Goal: Check status: Check status

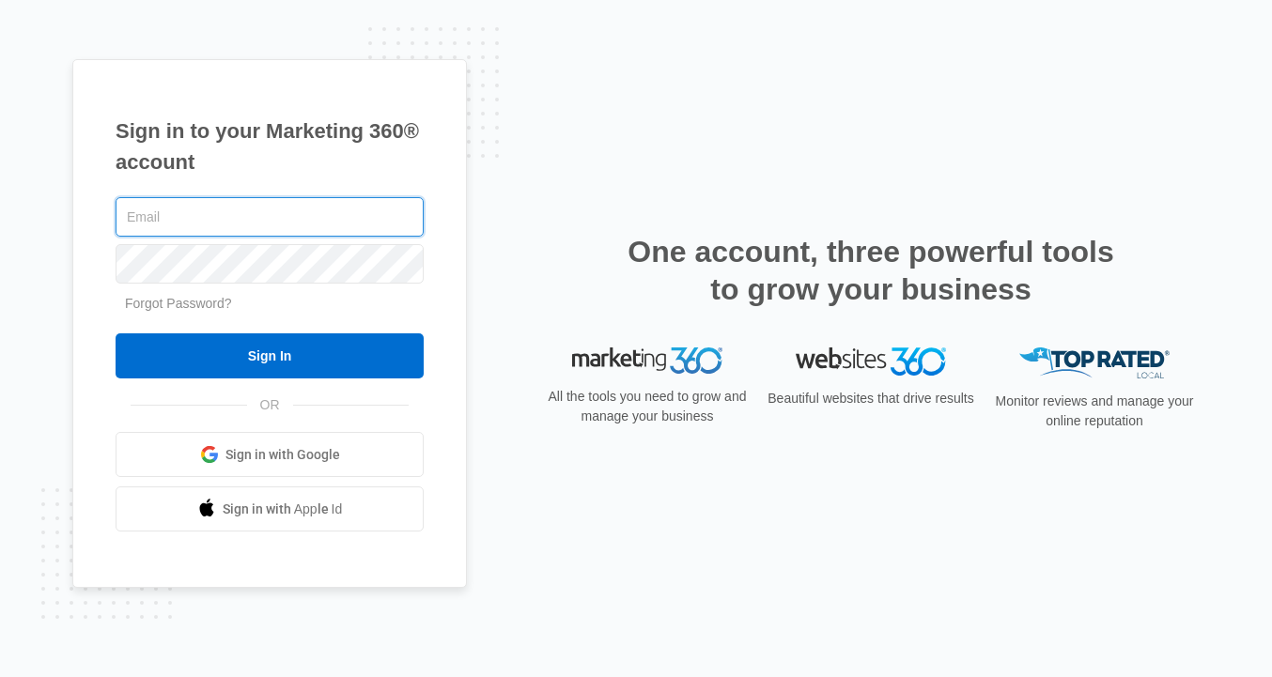
type input "[EMAIL_ADDRESS][DOMAIN_NAME]"
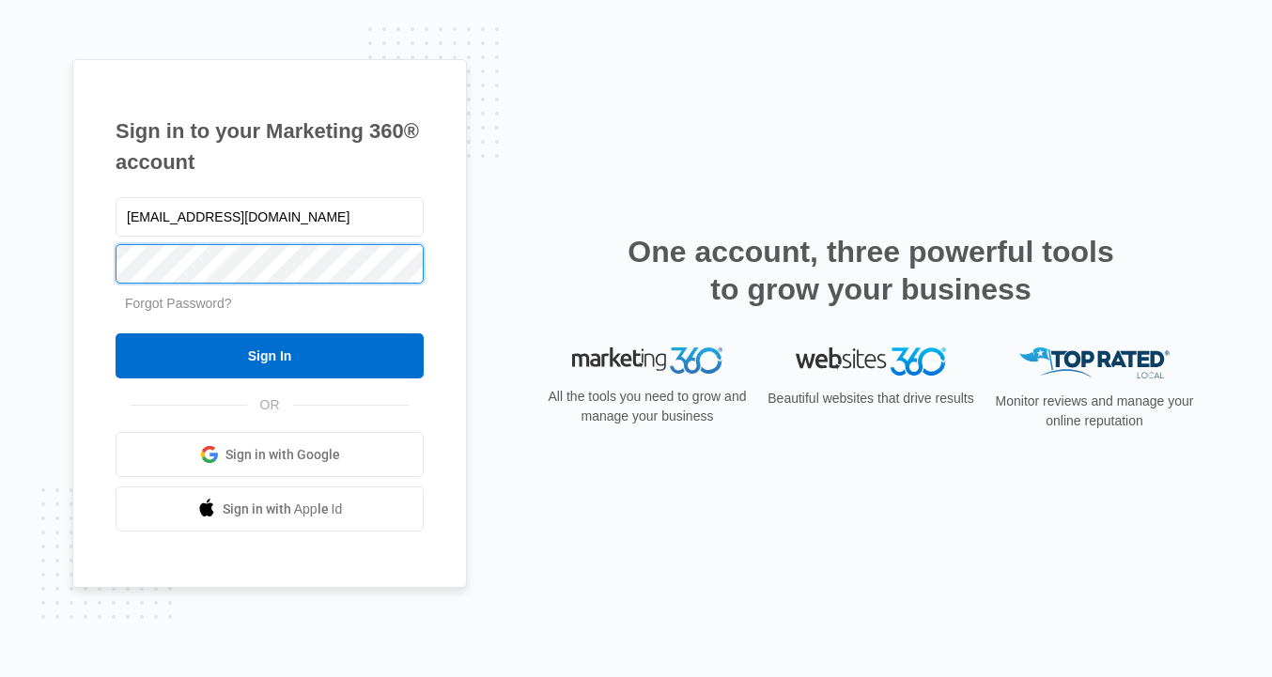
click at [270, 356] on input "Sign In" at bounding box center [270, 356] width 308 height 45
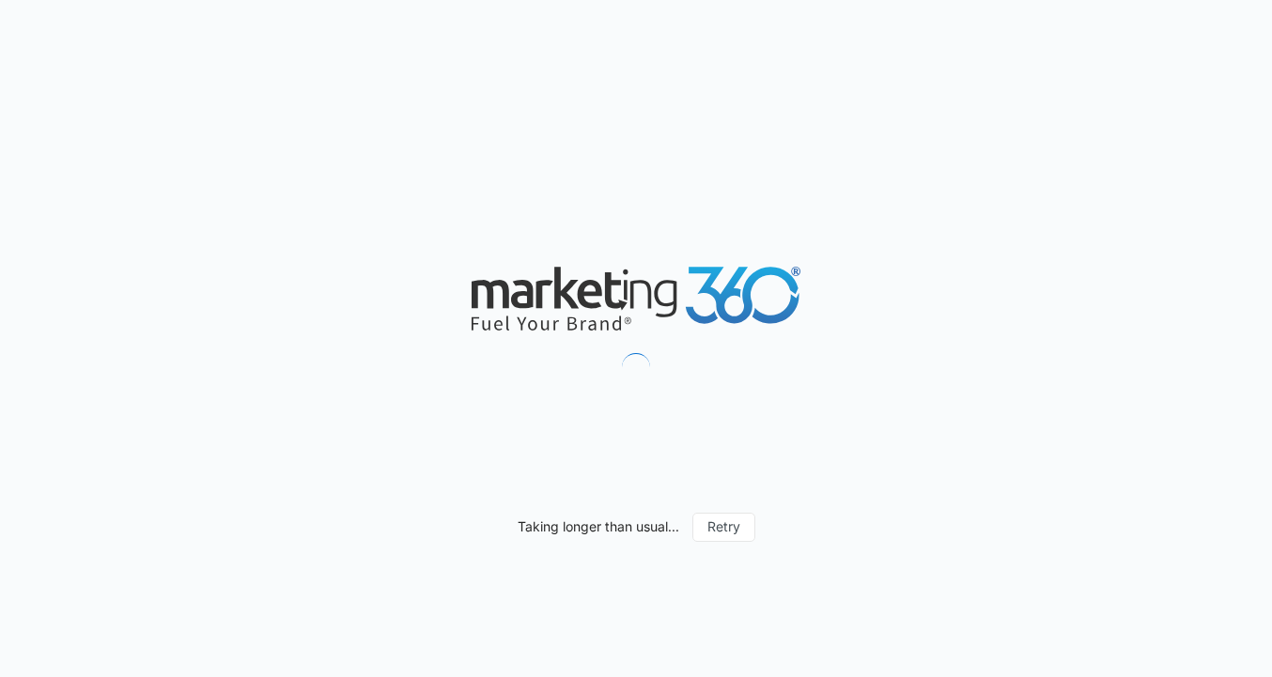
type input "[DATE]"
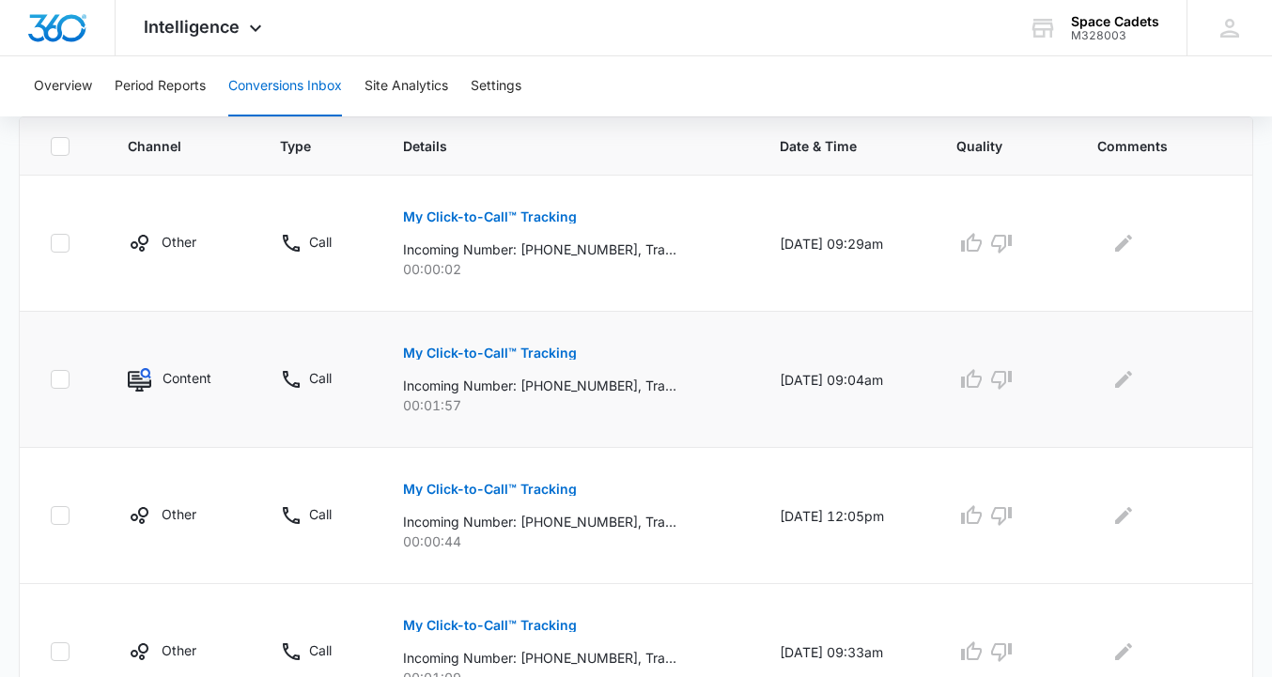
scroll to position [418, 0]
click at [457, 340] on button "My Click-to-Call™ Tracking" at bounding box center [490, 351] width 174 height 45
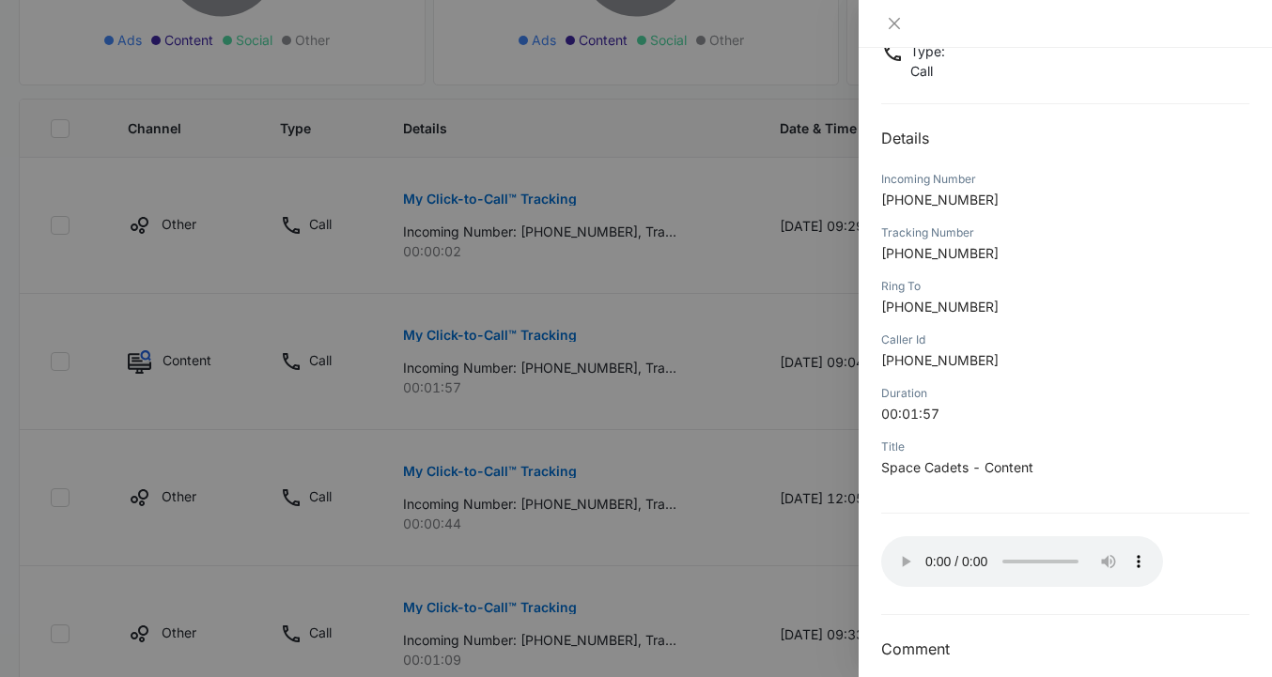
scroll to position [453, 0]
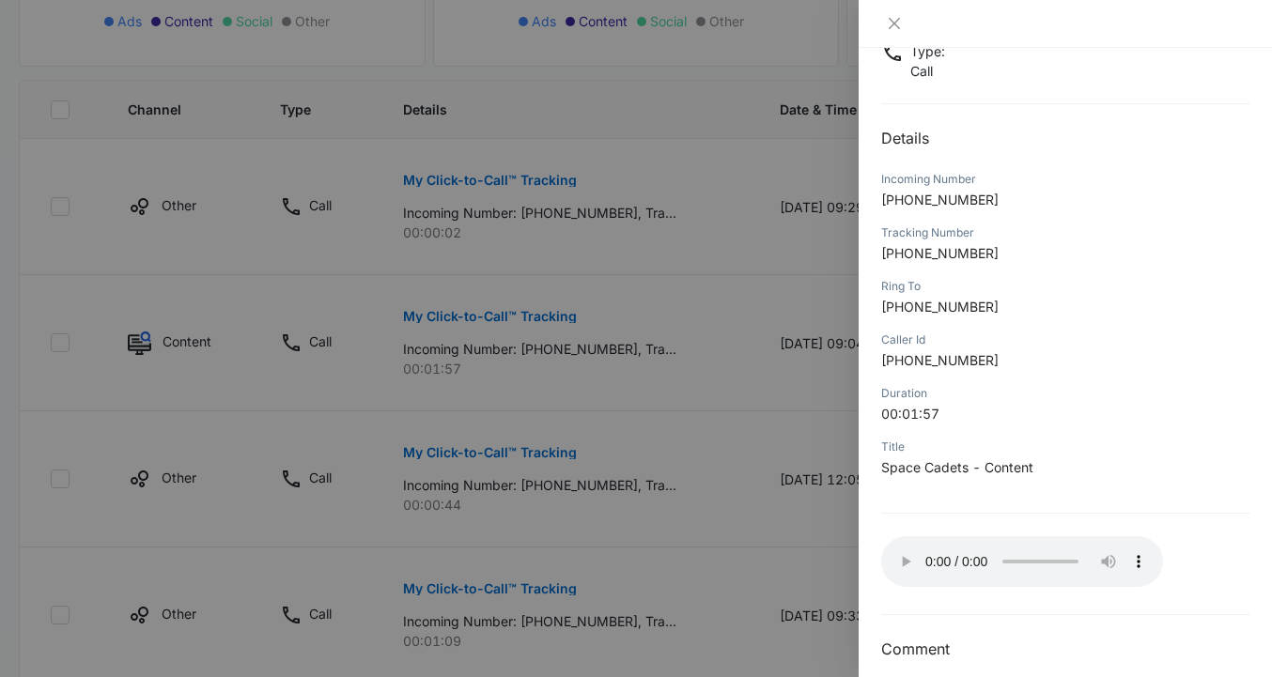
click at [900, 553] on audio "Your browser does not support the audio tag." at bounding box center [1022, 562] width 282 height 51
click at [899, 557] on audio "Your browser does not support the audio tag." at bounding box center [1022, 562] width 282 height 51
click at [891, 26] on icon "close" at bounding box center [894, 23] width 15 height 15
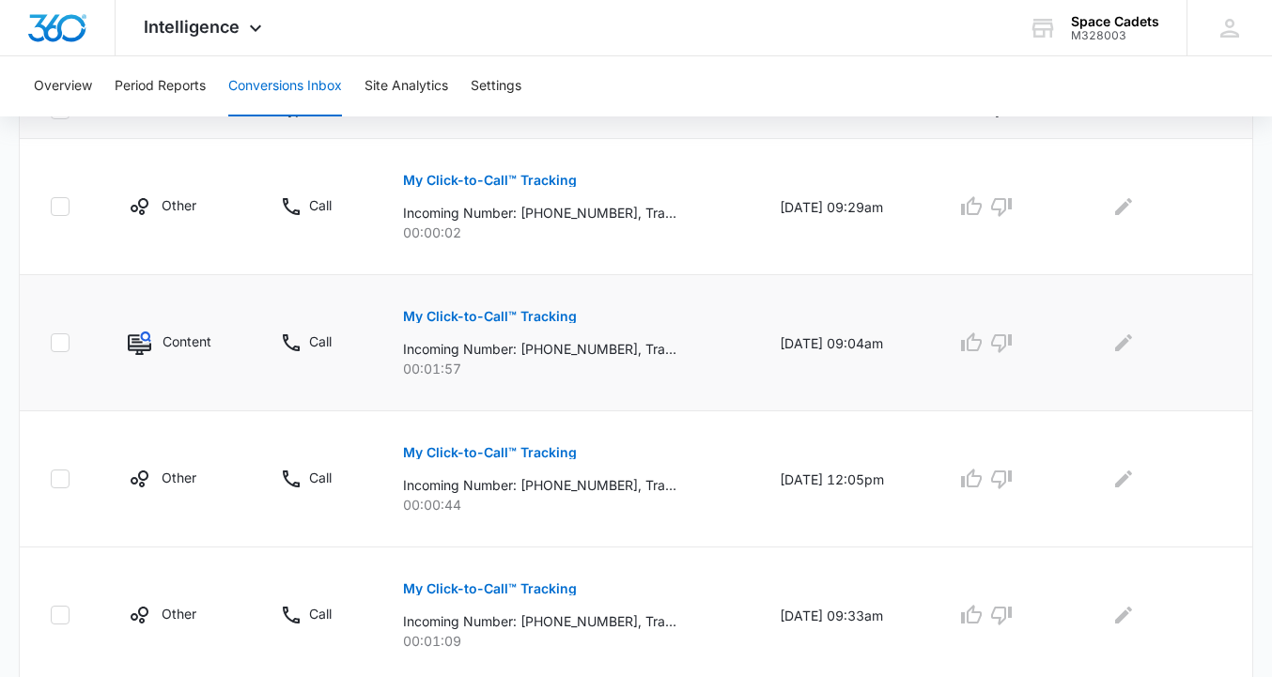
click at [444, 313] on p "My Click-to-Call™ Tracking" at bounding box center [490, 316] width 174 height 13
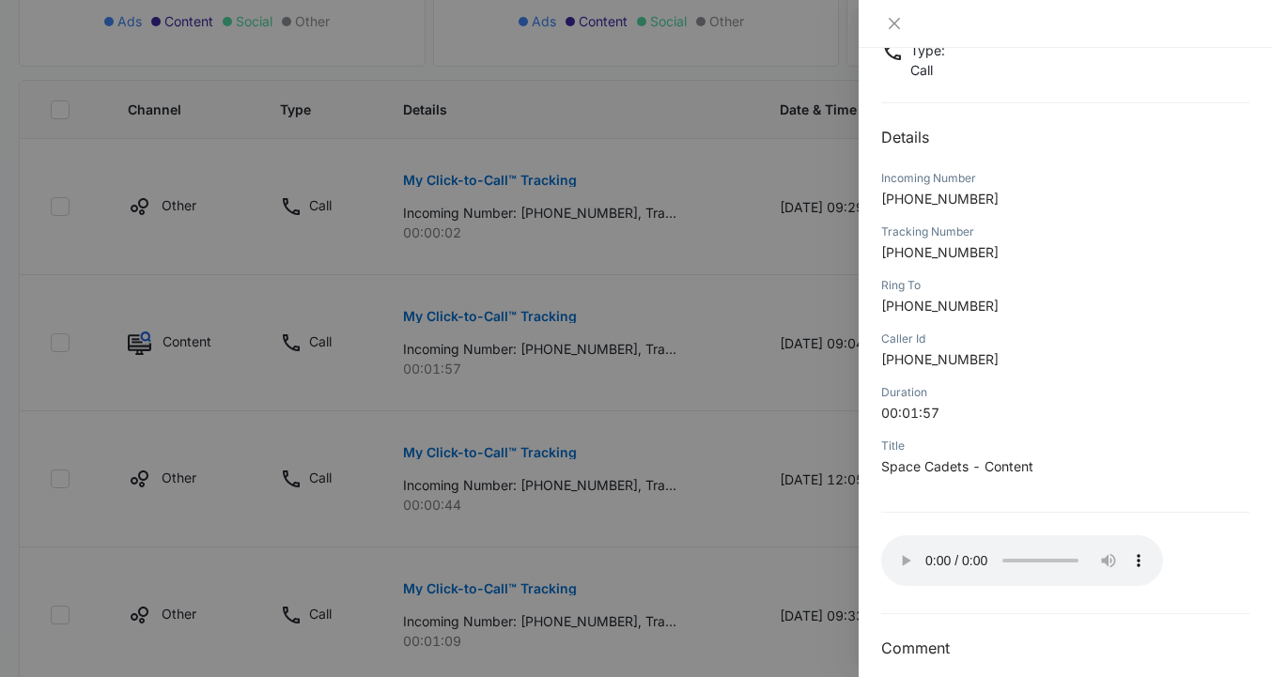
scroll to position [137, 0]
click at [894, 555] on audio "Your browser does not support the audio tag." at bounding box center [1022, 562] width 282 height 51
click at [902, 556] on audio "Your browser does not support the audio tag." at bounding box center [1022, 562] width 282 height 51
click at [967, 554] on audio "Your browser does not support the audio tag." at bounding box center [1022, 562] width 282 height 51
drag, startPoint x: 965, startPoint y: 555, endPoint x: 912, endPoint y: 554, distance: 52.6
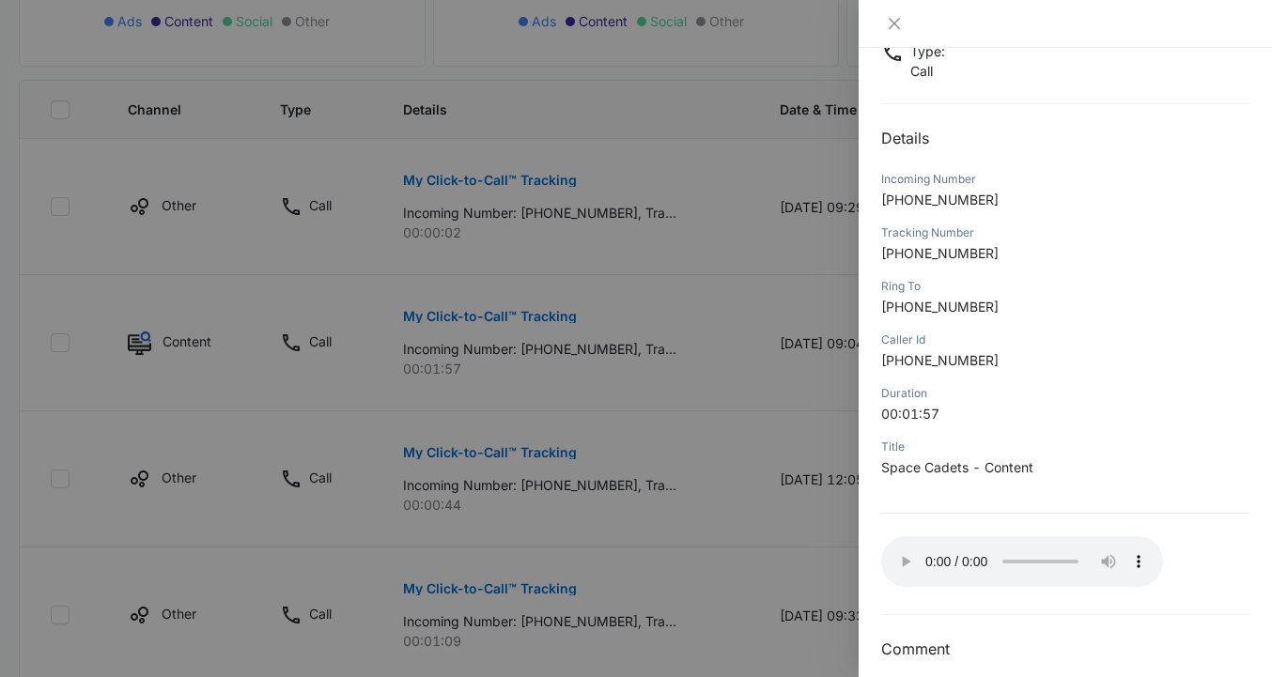
click at [916, 555] on audio "Your browser does not support the audio tag." at bounding box center [1022, 562] width 282 height 51
click at [896, 555] on audio "Your browser does not support the audio tag." at bounding box center [1022, 562] width 282 height 51
click at [891, 28] on icon "close" at bounding box center [894, 23] width 11 height 11
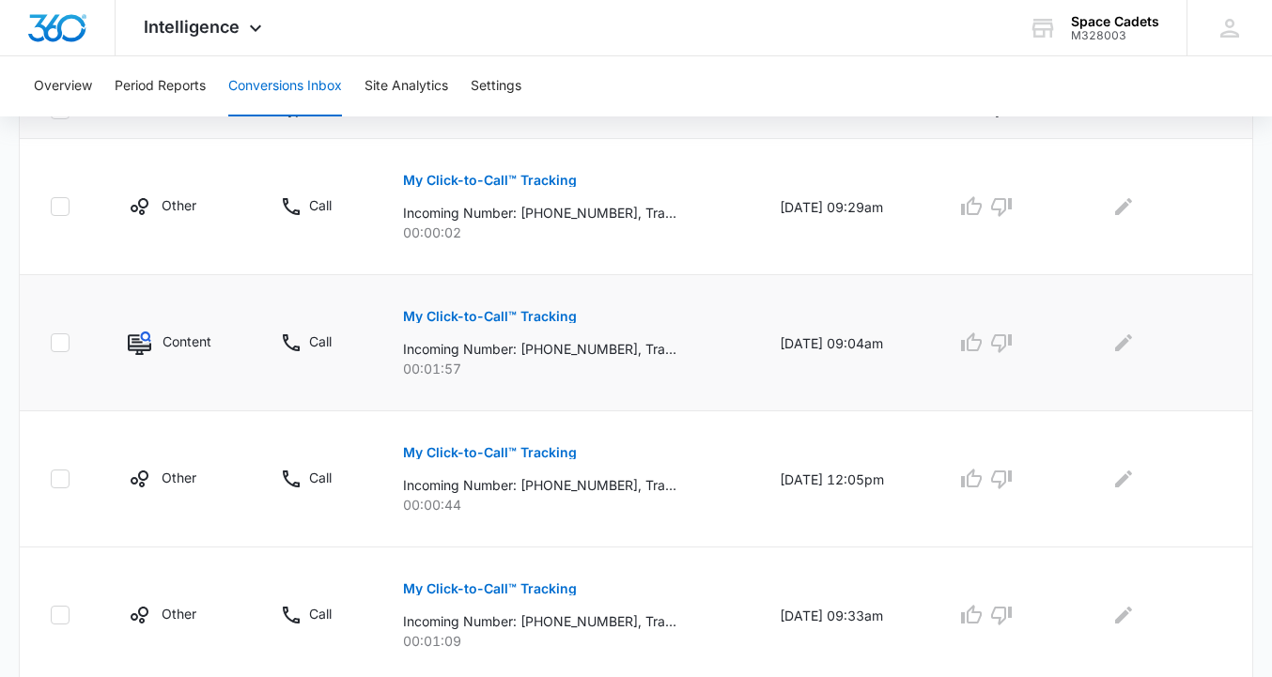
click at [510, 313] on p "My Click-to-Call™ Tracking" at bounding box center [490, 316] width 174 height 13
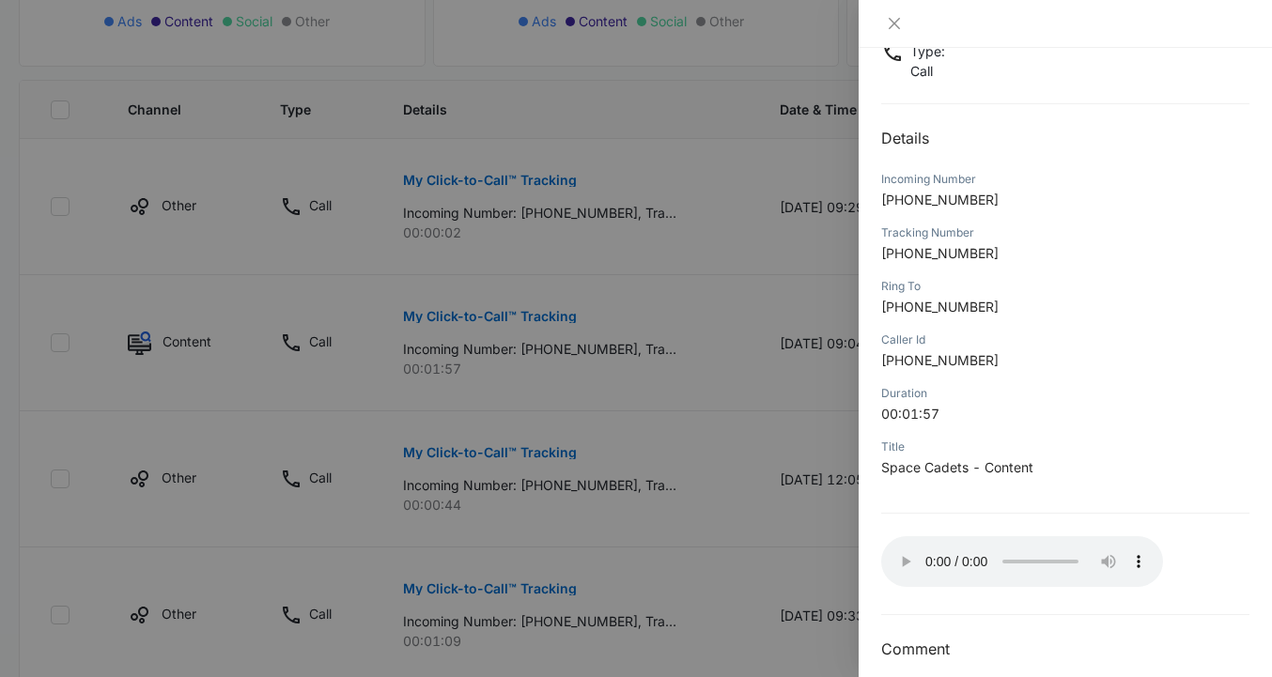
click at [896, 559] on audio "Your browser does not support the audio tag." at bounding box center [1022, 562] width 282 height 51
click at [899, 556] on audio "Your browser does not support the audio tag." at bounding box center [1022, 562] width 282 height 51
click at [895, 24] on icon "close" at bounding box center [894, 23] width 11 height 11
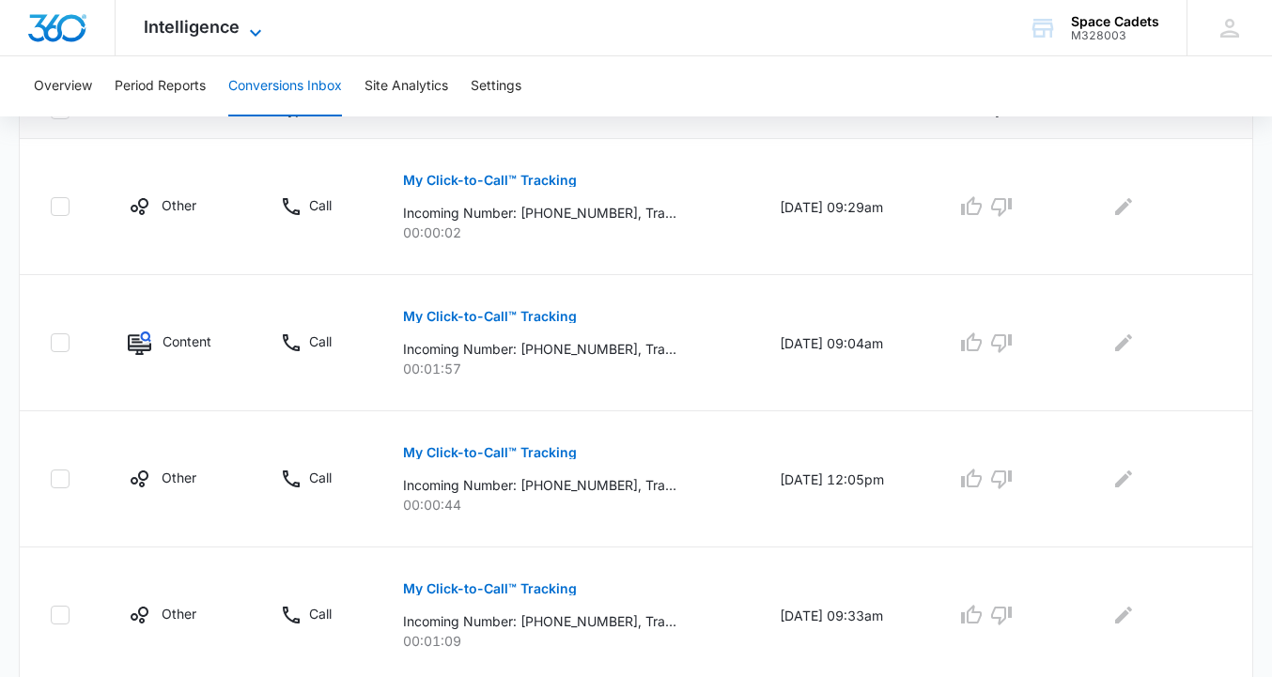
click at [182, 35] on span "Intelligence" at bounding box center [192, 27] width 96 height 20
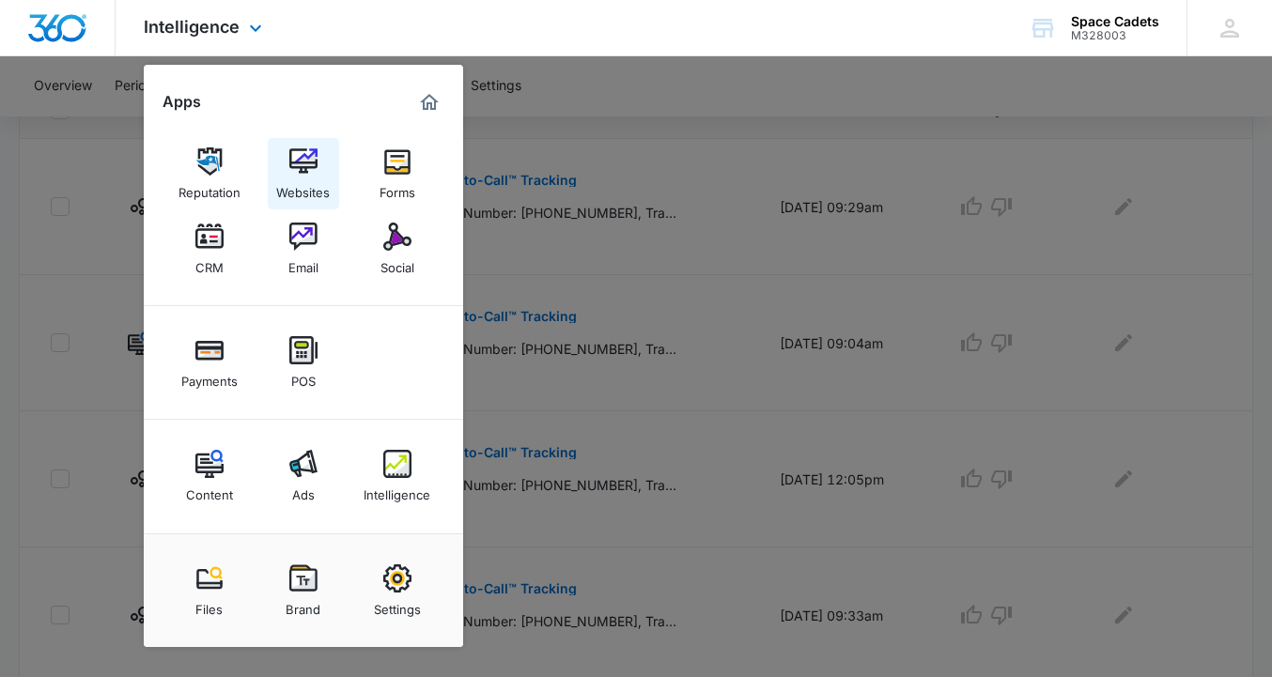
click at [299, 173] on img at bounding box center [303, 162] width 28 height 28
